Goal: Navigation & Orientation: Find specific page/section

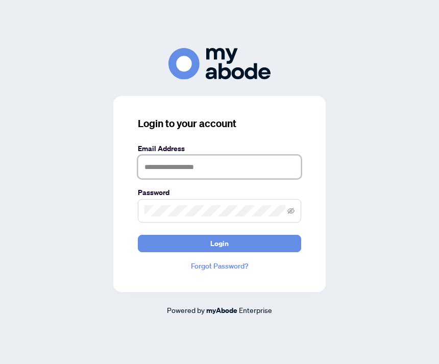
click at [150, 179] on input "text" at bounding box center [219, 166] width 163 height 23
type input "**********"
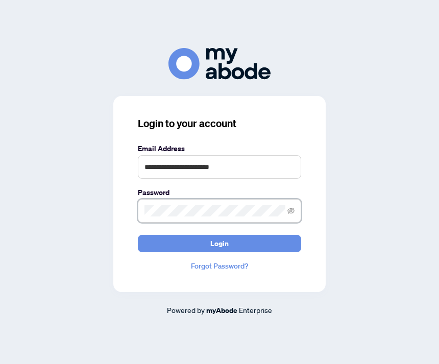
click at [219, 252] on button "Login" at bounding box center [219, 243] width 163 height 17
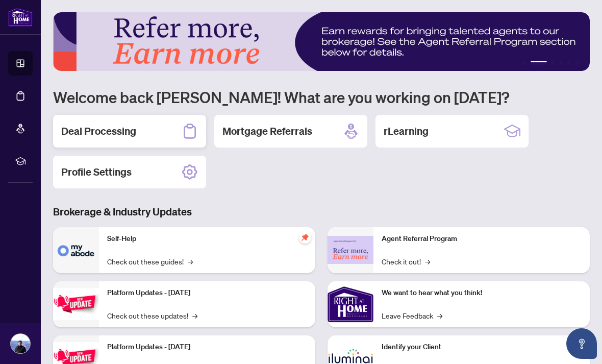
click at [81, 132] on h2 "Deal Processing" at bounding box center [98, 131] width 75 height 14
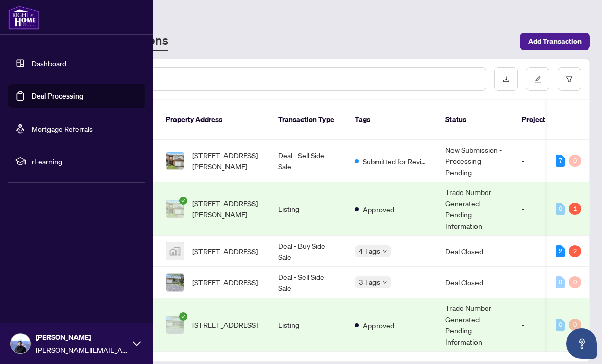
click at [39, 216] on div "Dashboard Deal Processing Mortgage Referrals rLearning [PERSON_NAME] [PERSON_NA…" at bounding box center [76, 182] width 153 height 364
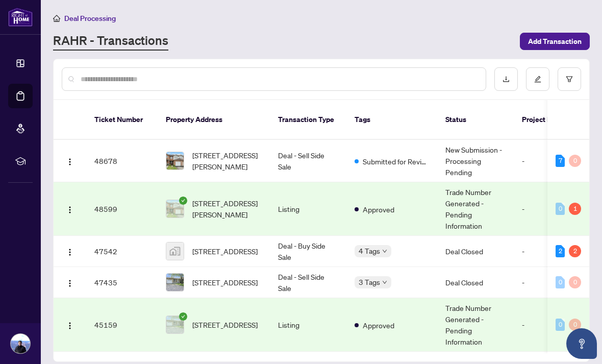
click at [438, 48] on div "RAHR - Transactions" at bounding box center [283, 41] width 461 height 18
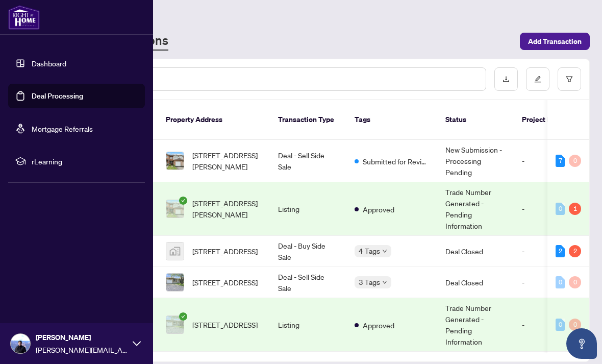
click at [35, 64] on link "Dashboard" at bounding box center [49, 63] width 35 height 9
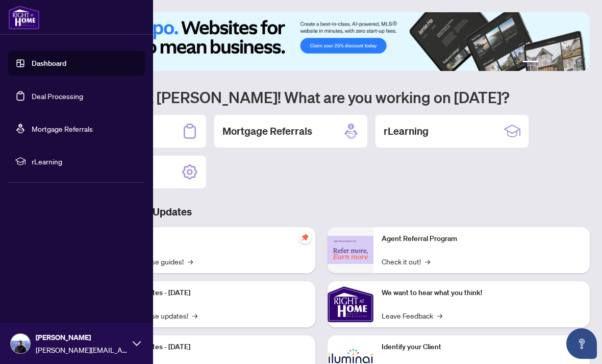
click at [47, 234] on div "Dashboard Deal Processing Mortgage Referrals rLearning [PERSON_NAME] [PERSON_NA…" at bounding box center [76, 182] width 153 height 364
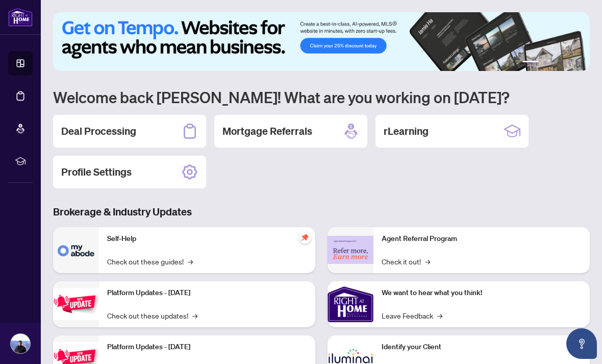
click at [438, 184] on div "Deal Processing Mortgage Referrals rLearning Profile Settings" at bounding box center [321, 151] width 537 height 73
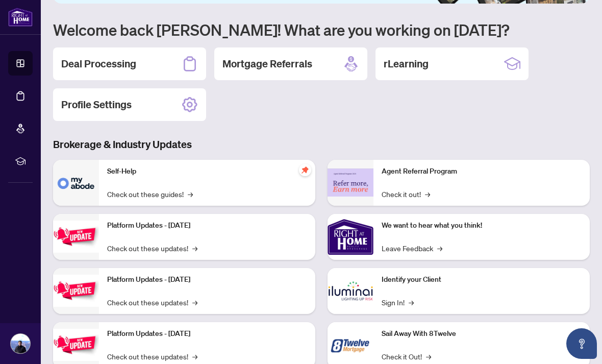
scroll to position [66, 0]
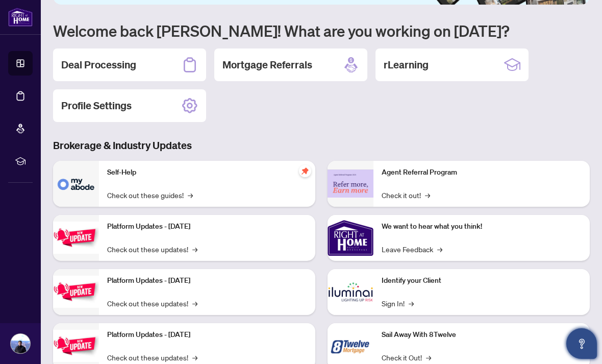
click at [438, 338] on icon "Open asap" at bounding box center [581, 343] width 13 height 13
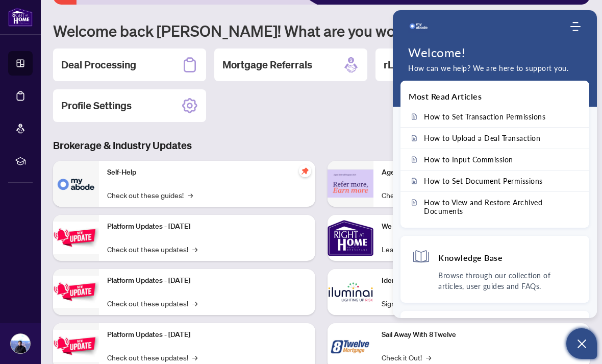
click at [323, 116] on div "Deal Processing Mortgage Referrals rLearning Profile Settings" at bounding box center [321, 84] width 537 height 73
click at [328, 119] on div "Deal Processing Mortgage Referrals rLearning Profile Settings" at bounding box center [321, 84] width 537 height 73
click at [421, 23] on img "Company logo" at bounding box center [418, 26] width 20 height 20
click at [438, 341] on icon "Open asap" at bounding box center [581, 343] width 13 height 13
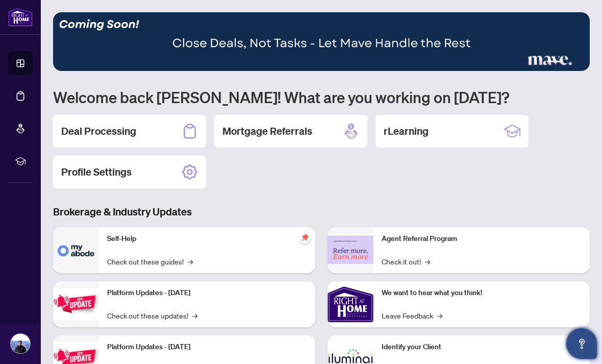
scroll to position [0, 0]
